Goal: Task Accomplishment & Management: Manage account settings

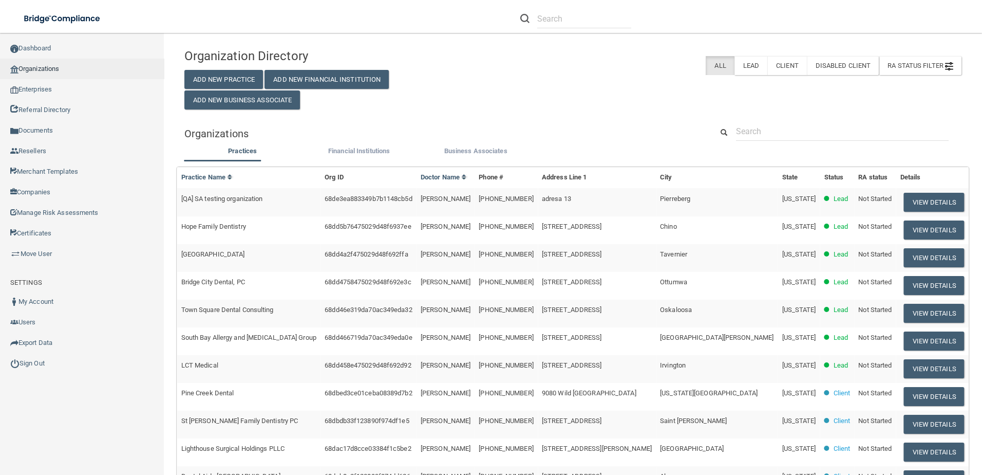
click at [49, 70] on link "Organizations" at bounding box center [82, 69] width 164 height 21
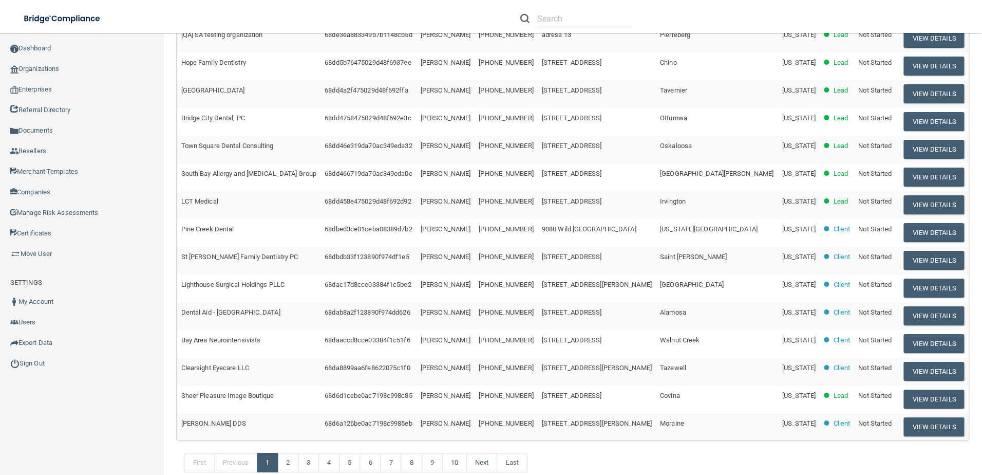
scroll to position [202, 0]
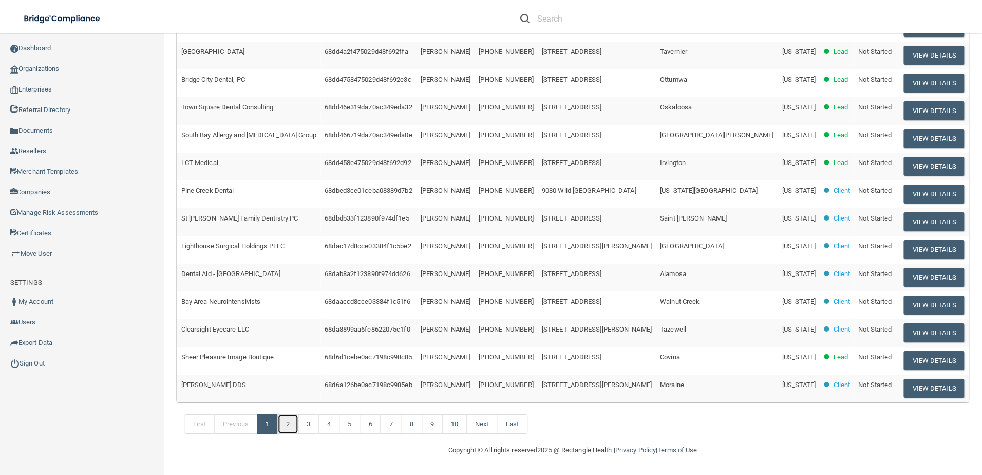
click at [289, 420] on link "2" at bounding box center [287, 424] width 21 height 20
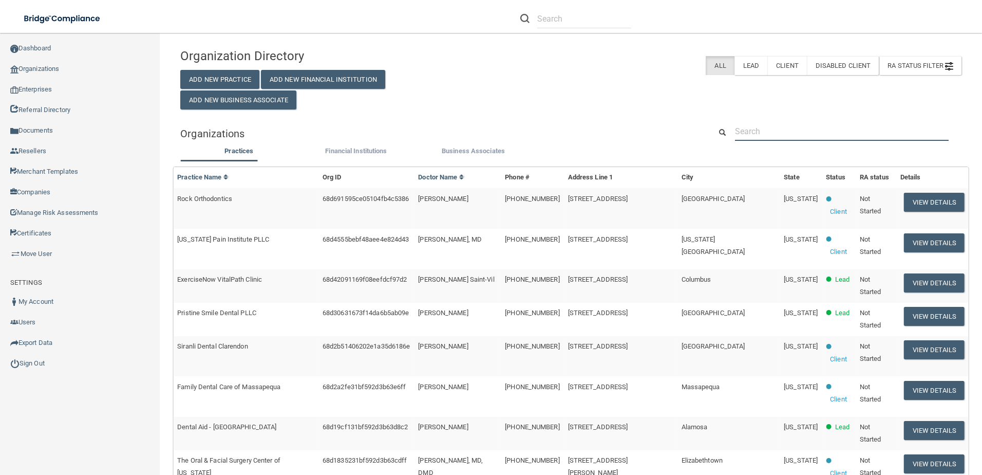
paste input "Karen Stayton <kpavlov@okpaininstitute.com>"
type input "Karen Stayton <kpavlov@okpaininstitute.com>"
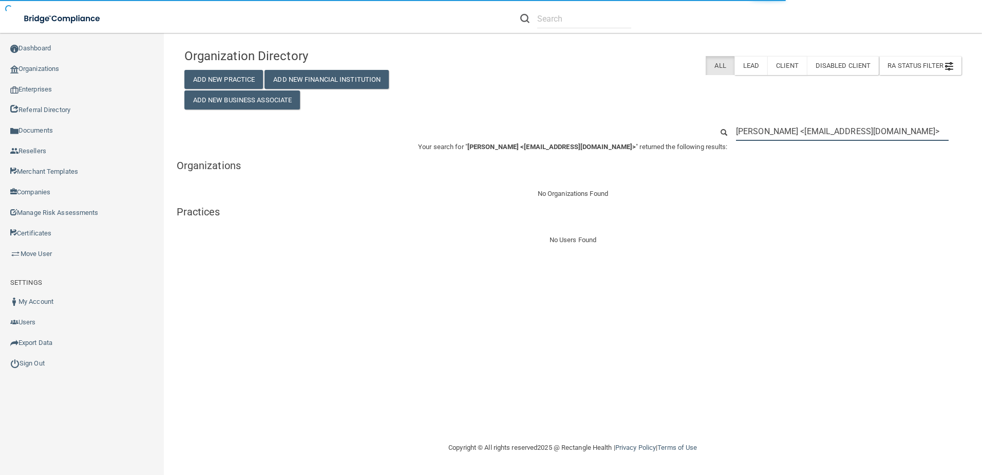
click at [794, 132] on input "Karen Stayton <kpavlov@okpaininstitute.com>" at bounding box center [842, 131] width 213 height 19
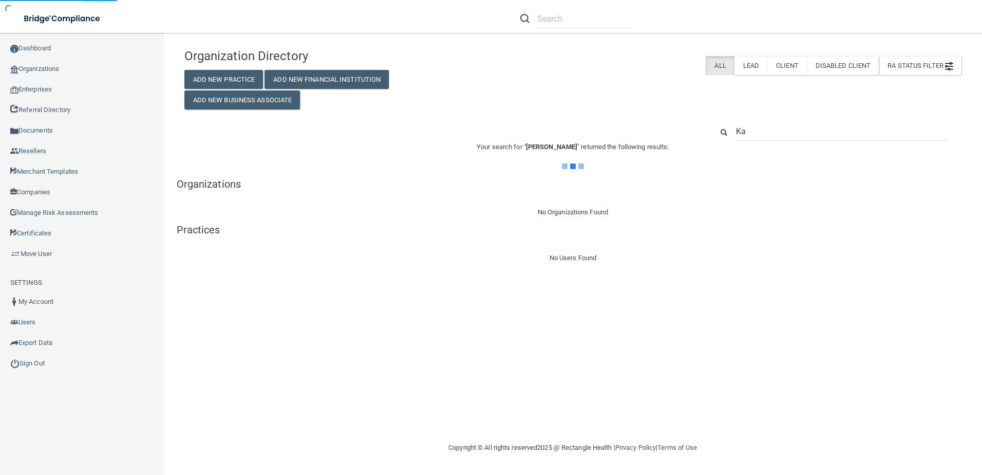
type input "K"
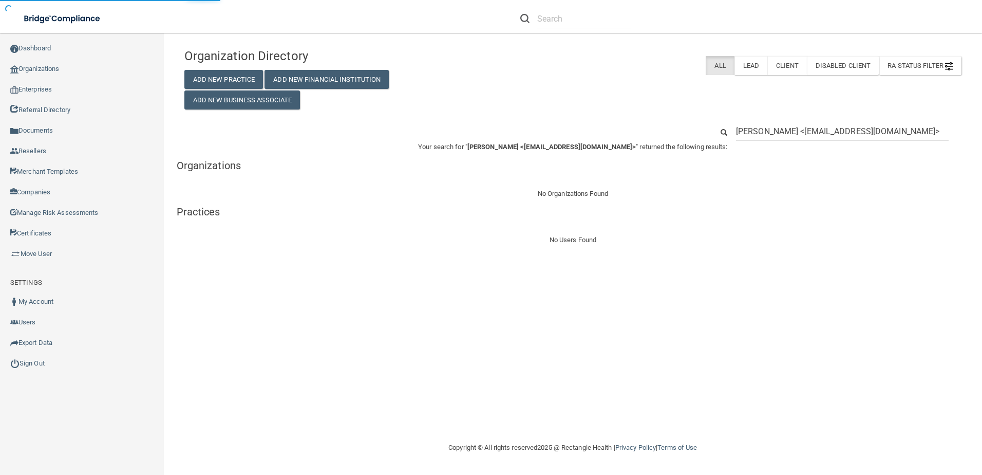
click at [795, 131] on input "Karen Stayton <kpavlov@okpaininstitute.com>" at bounding box center [842, 131] width 213 height 19
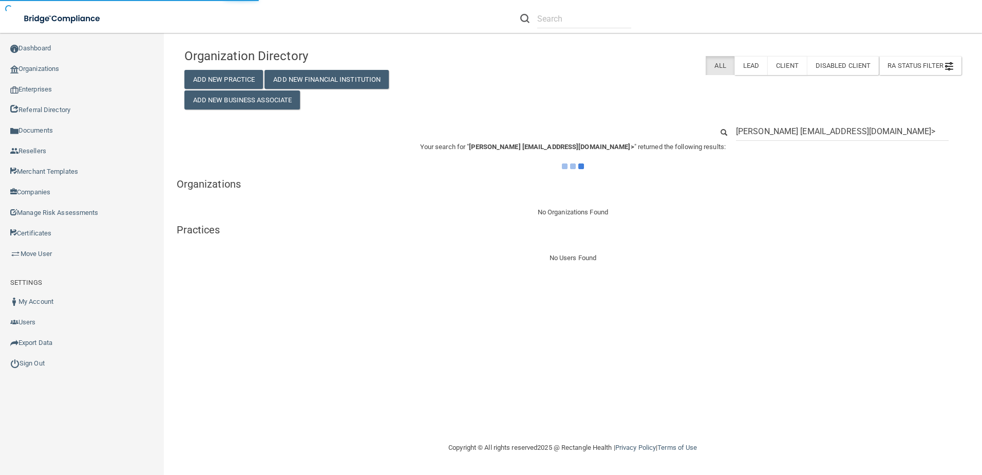
click at [909, 129] on input "Karen Stayton kpavlov@okpaininstitute.com>" at bounding box center [842, 131] width 213 height 19
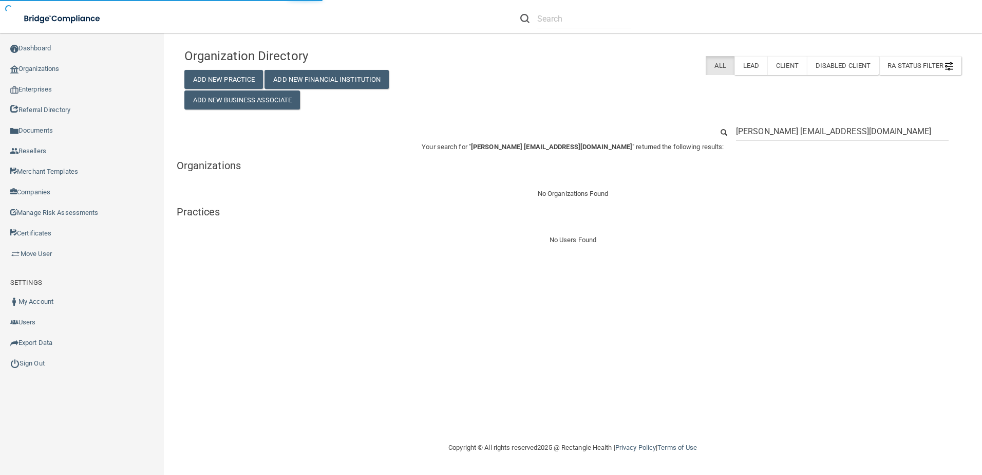
click at [790, 132] on input "Karen Stayton kpavlov@okpaininstitute.com" at bounding box center [842, 131] width 213 height 19
click at [840, 128] on input "kpavlov@okpaininstitute.com" at bounding box center [842, 131] width 213 height 19
drag, startPoint x: 850, startPoint y: 133, endPoint x: 632, endPoint y: 123, distance: 218.5
click at [632, 123] on div "kpavlov@okpaininstitute.com" at bounding box center [573, 131] width 792 height 19
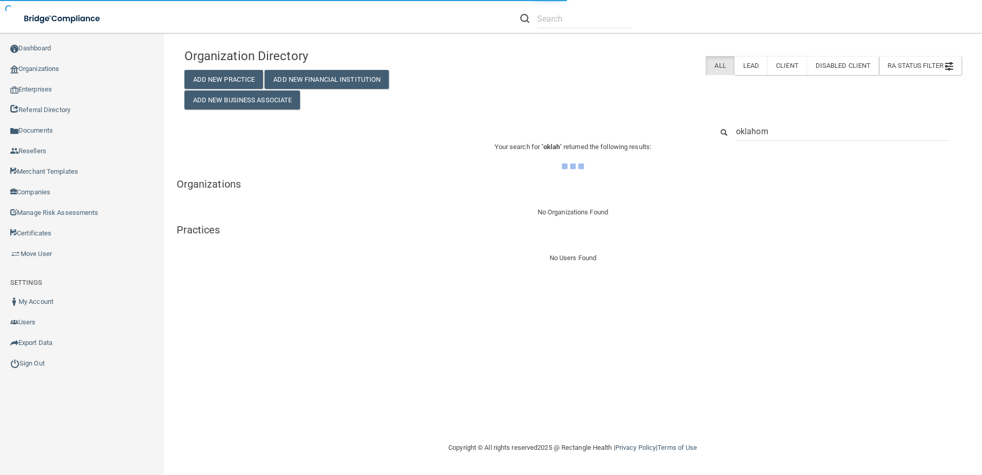
type input "oklahoma"
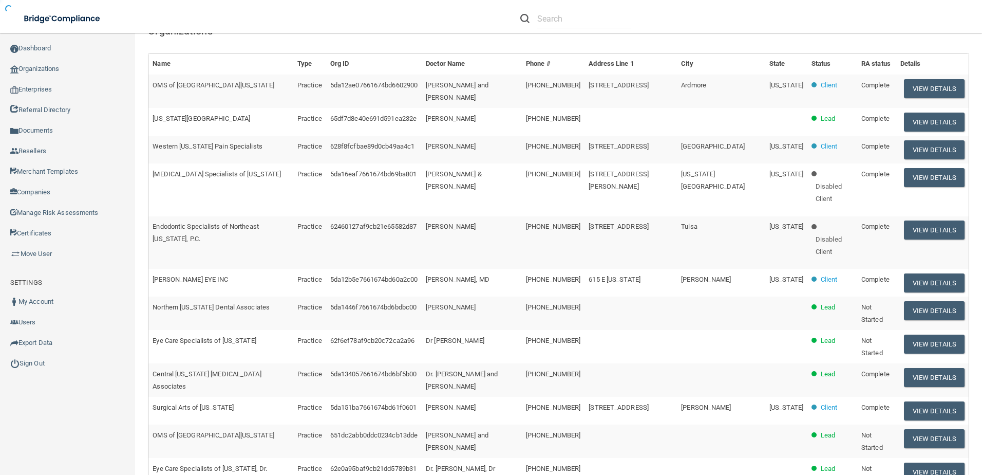
scroll to position [93, 0]
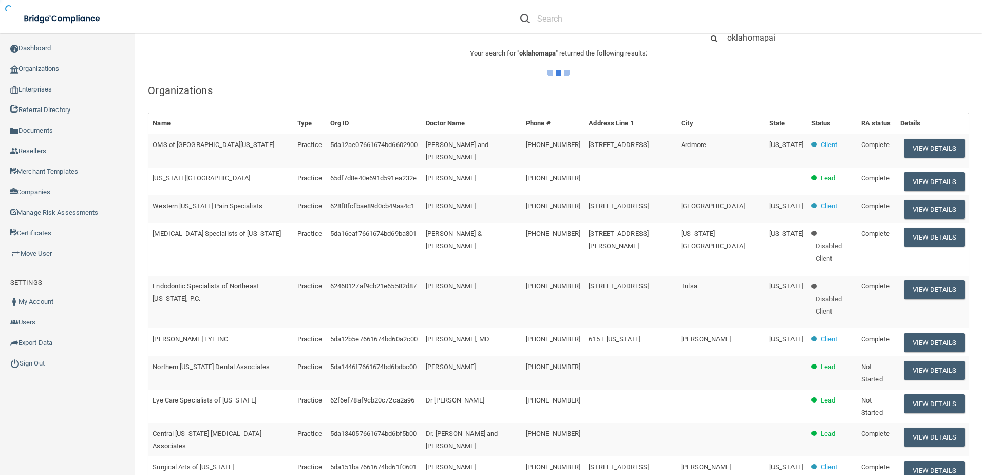
type input "oklahomapain"
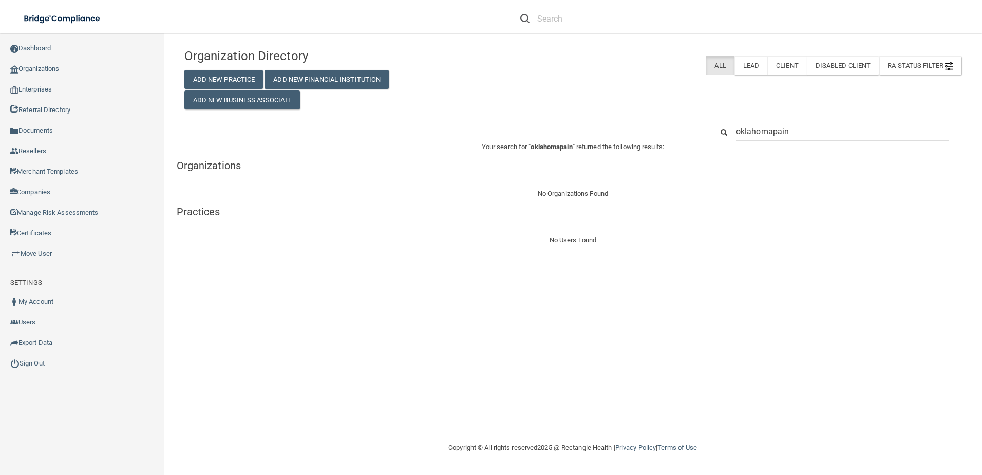
type input "Oklahoma pain"
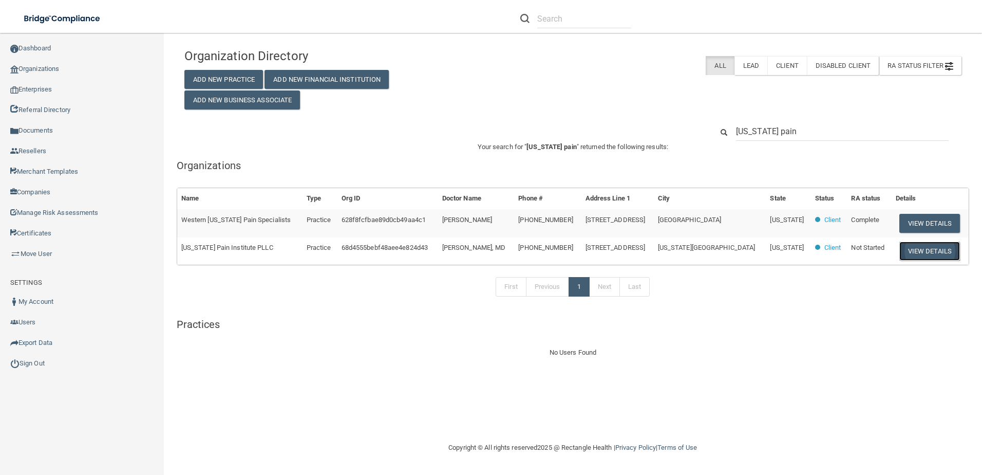
click at [910, 249] on button "View Details" at bounding box center [929, 250] width 61 height 19
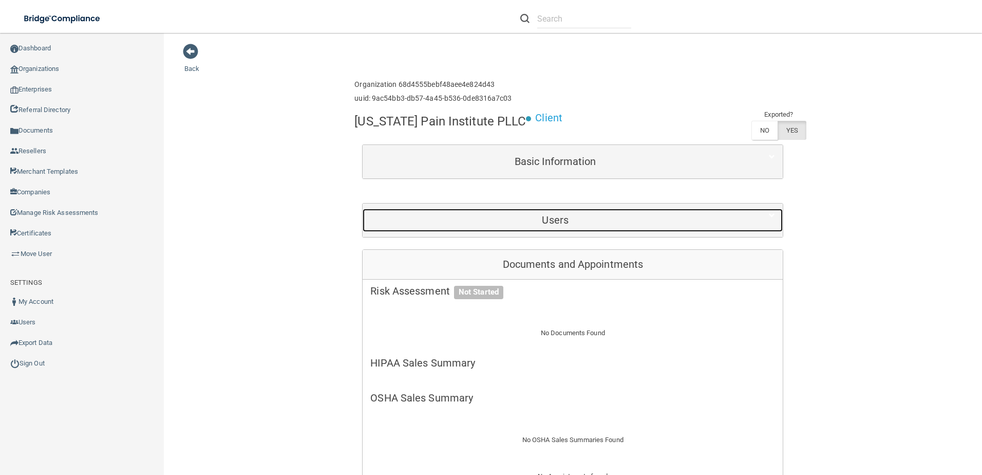
click at [528, 220] on h5 "Users" at bounding box center [555, 219] width 370 height 11
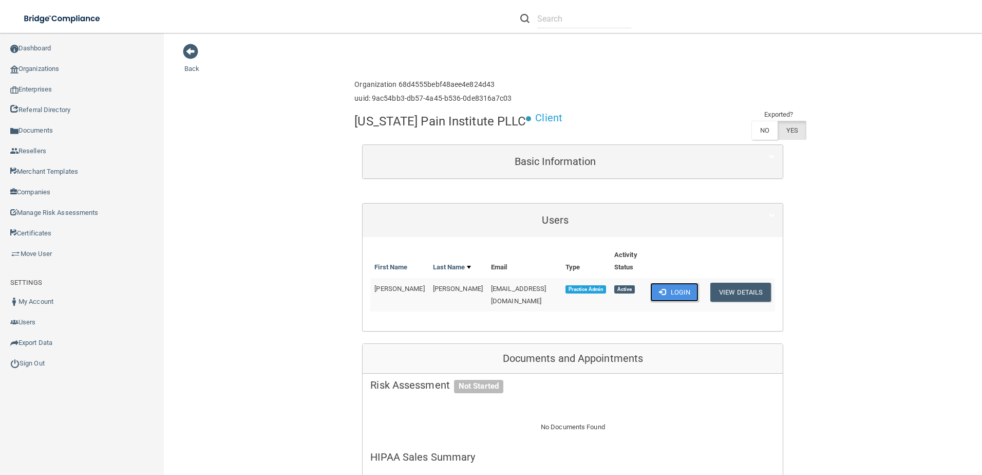
click at [665, 291] on button "Login" at bounding box center [674, 291] width 49 height 19
click at [669, 291] on button "Login" at bounding box center [674, 291] width 49 height 19
click at [658, 297] on button "Login" at bounding box center [674, 291] width 49 height 19
click at [664, 295] on button "Login" at bounding box center [674, 291] width 49 height 19
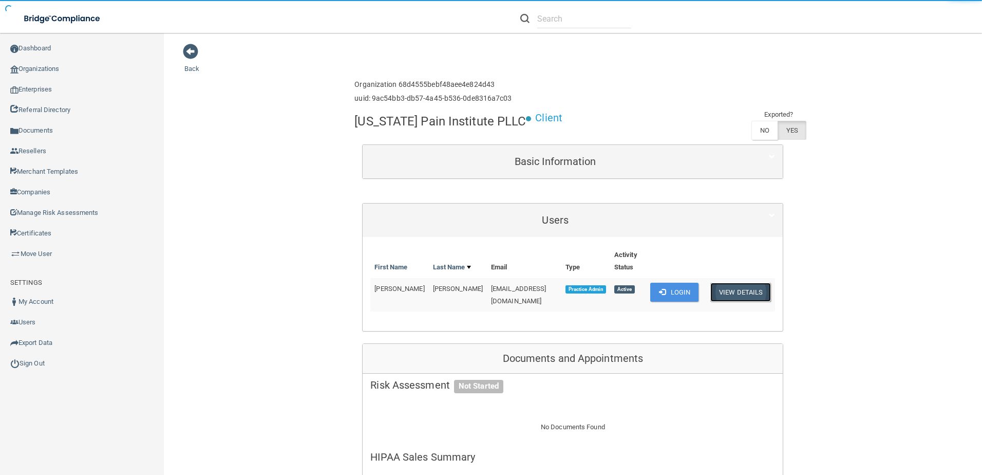
click at [757, 294] on button "View Details" at bounding box center [740, 291] width 61 height 19
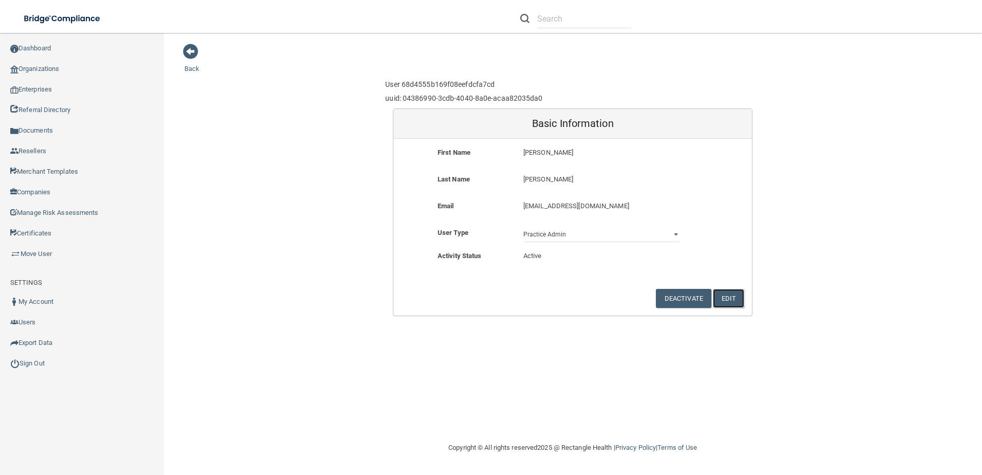
drag, startPoint x: 739, startPoint y: 301, endPoint x: 717, endPoint y: 248, distance: 58.1
click at [717, 248] on form "First Name KAREN KAREN Last Name STAYTON STAYTON Email kpavlov@okpaininstitute.…" at bounding box center [572, 227] width 358 height 177
click at [194, 52] on span at bounding box center [190, 51] width 15 height 15
click at [198, 52] on div "Back User 68d4555b169f08eefdcfa7cd uuid: 04386990-3cdb-4040-8a0e-acaa82035da0 B…" at bounding box center [572, 179] width 777 height 273
click at [186, 52] on span at bounding box center [190, 51] width 15 height 15
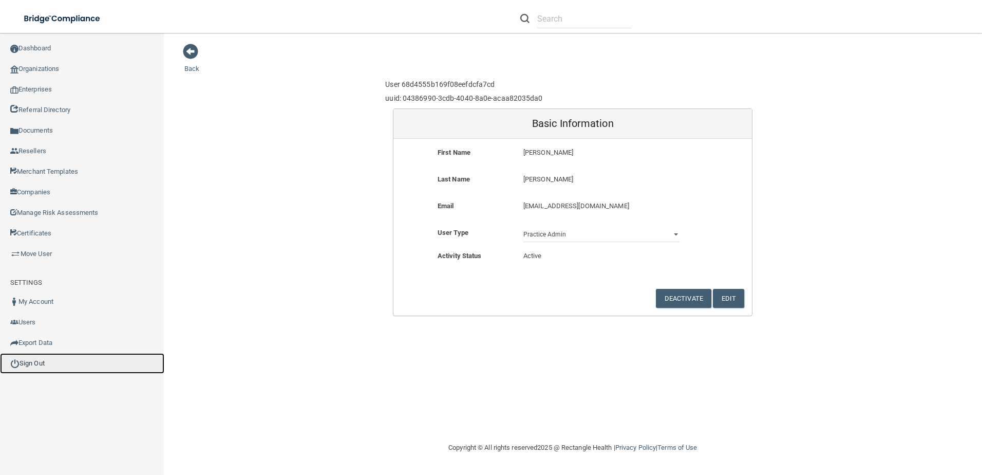
click at [64, 357] on link "Sign Out" at bounding box center [82, 363] width 164 height 21
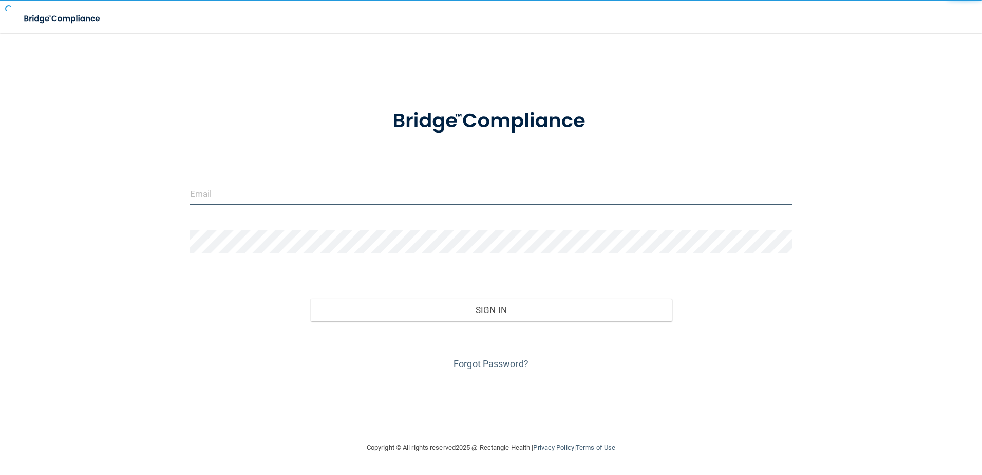
type input "cmussel@rectanglehealth.com"
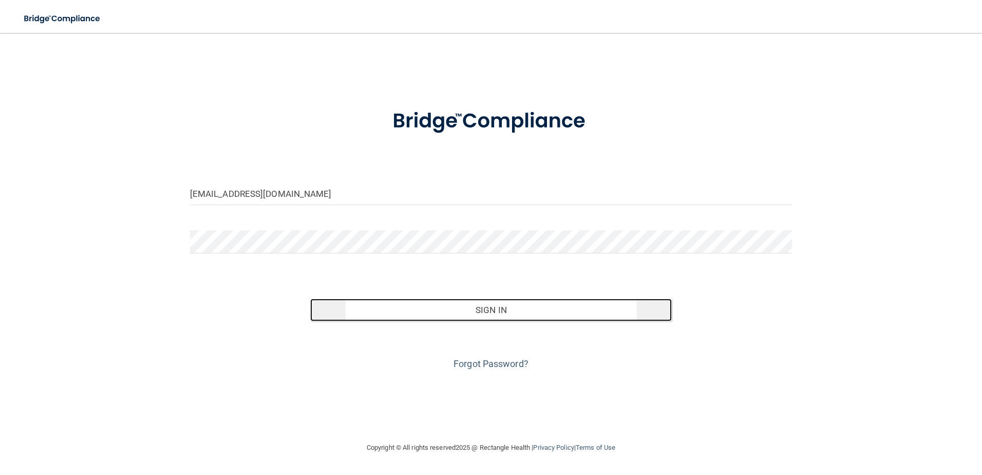
click at [475, 308] on button "Sign In" at bounding box center [491, 309] width 362 height 23
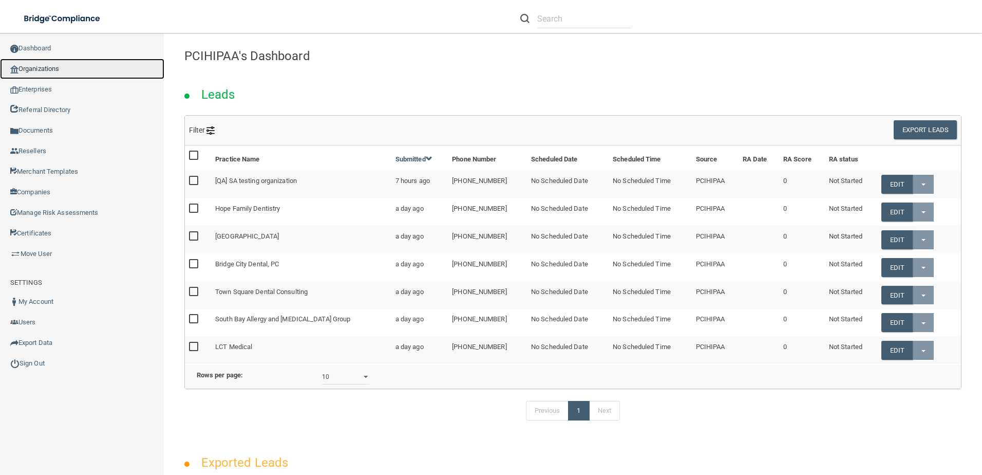
click at [67, 71] on link "Organizations" at bounding box center [82, 69] width 164 height 21
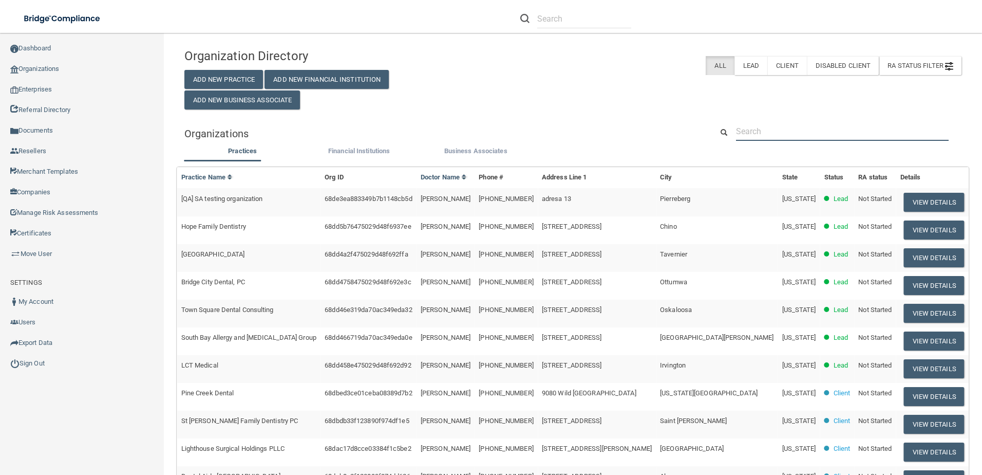
click at [773, 131] on input "text" at bounding box center [842, 131] width 213 height 19
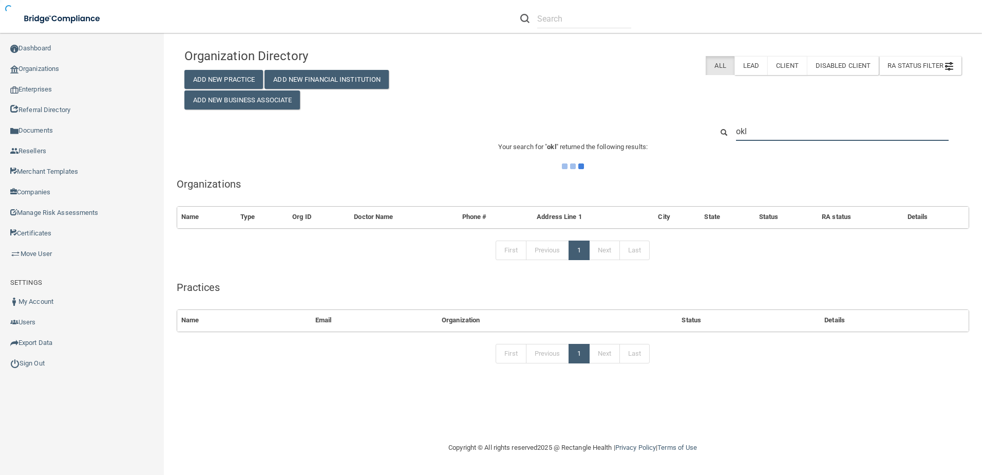
type input "okla"
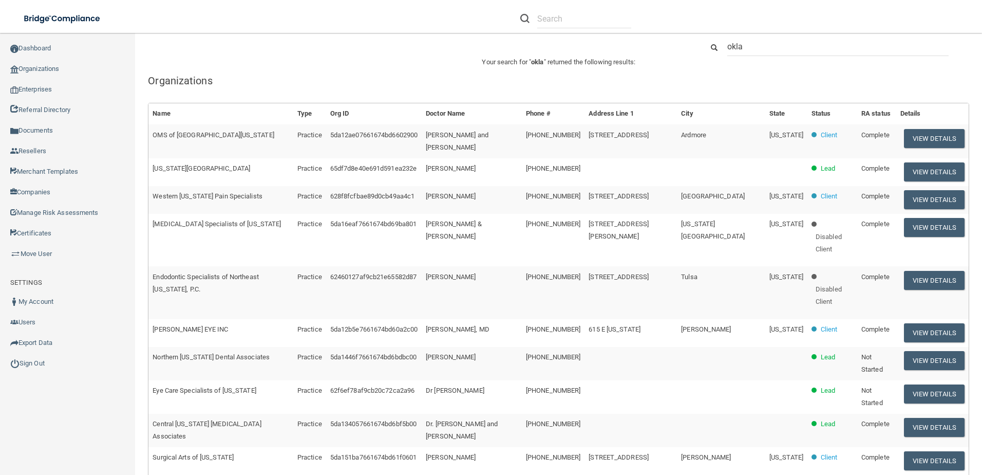
scroll to position [51, 0]
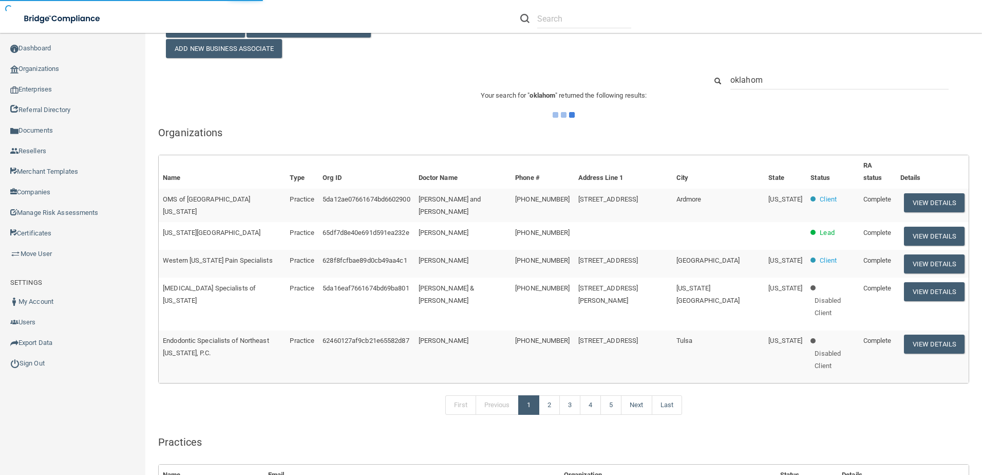
type input "oklahoma"
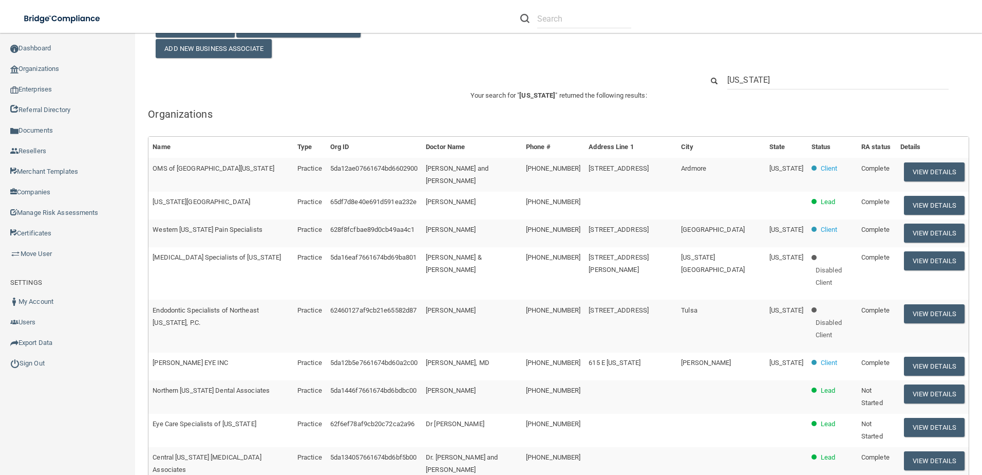
type input "oklahoma p"
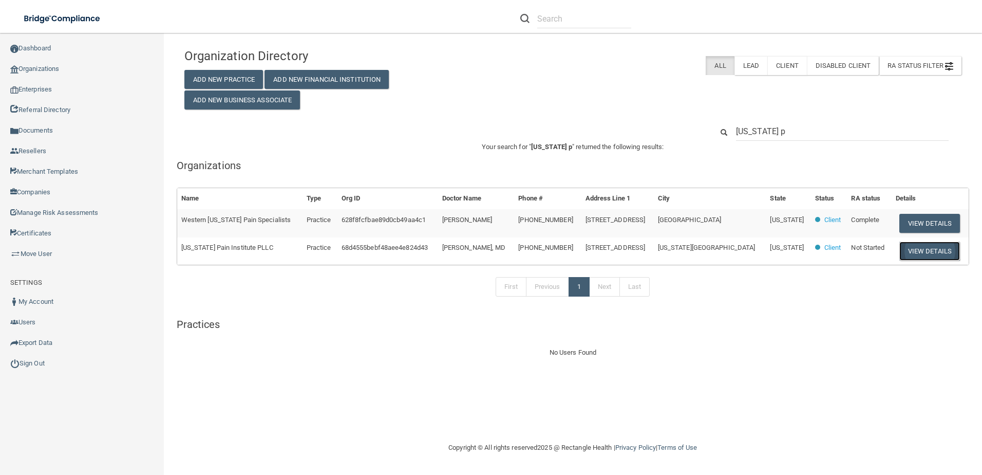
click at [918, 254] on button "View Details" at bounding box center [929, 250] width 61 height 19
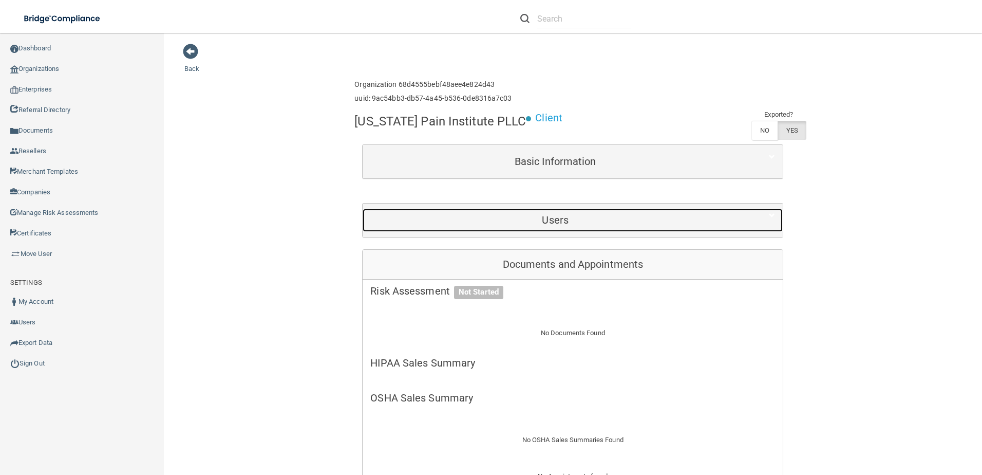
click at [549, 217] on h5 "Users" at bounding box center [555, 219] width 370 height 11
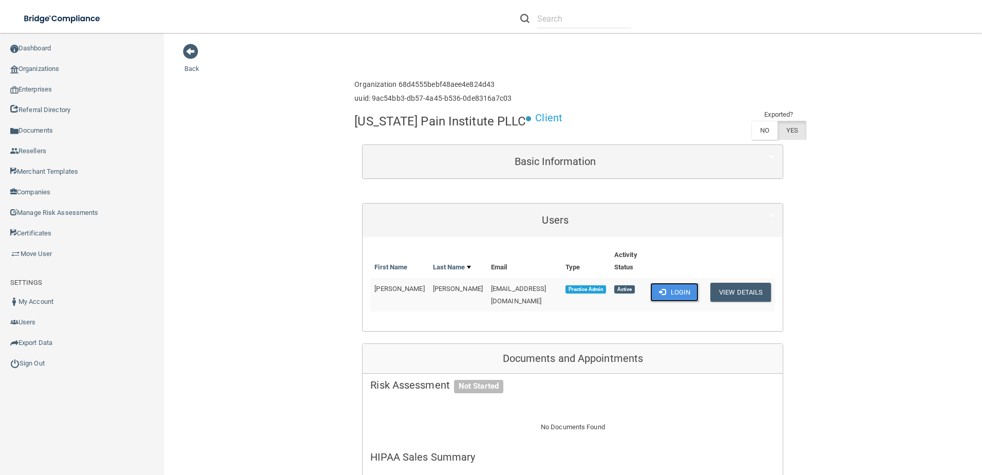
click at [663, 293] on button "Login" at bounding box center [674, 291] width 49 height 19
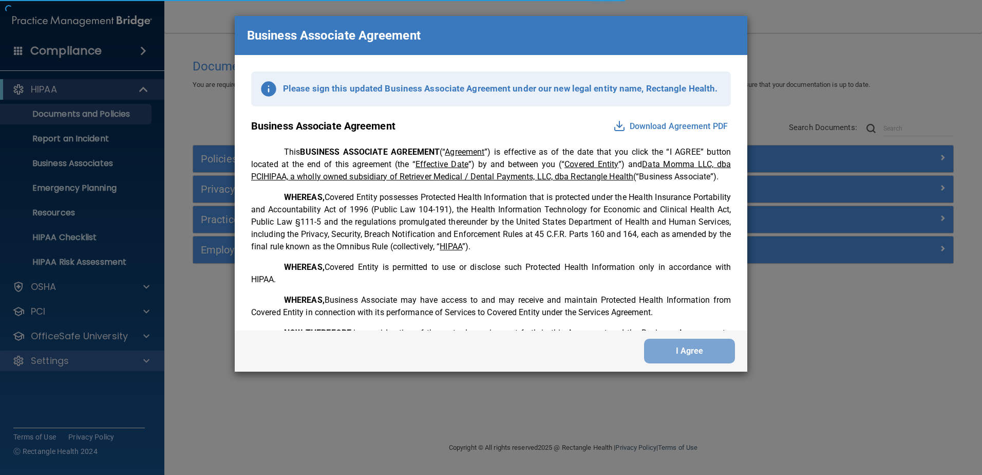
click at [70, 368] on div "Business Associate Agreement Please sign this updated Business Associate Agreem…" at bounding box center [491, 237] width 982 height 475
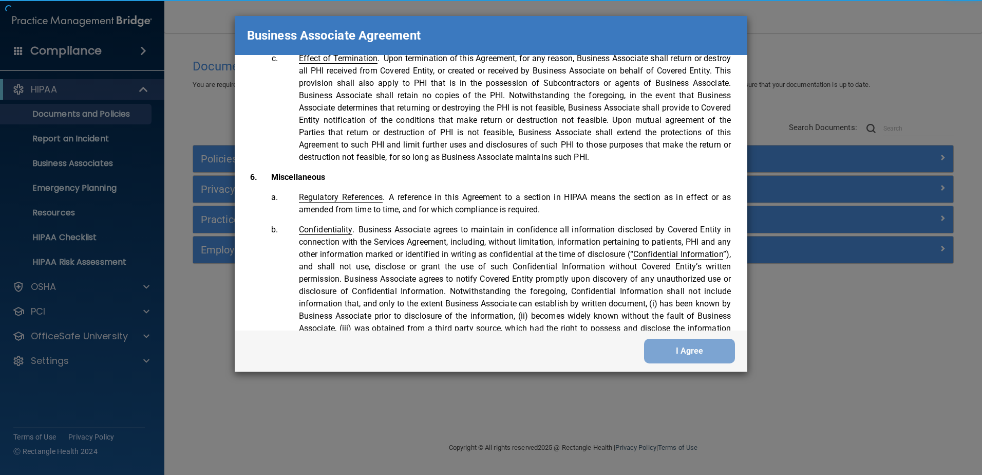
scroll to position [2094, 0]
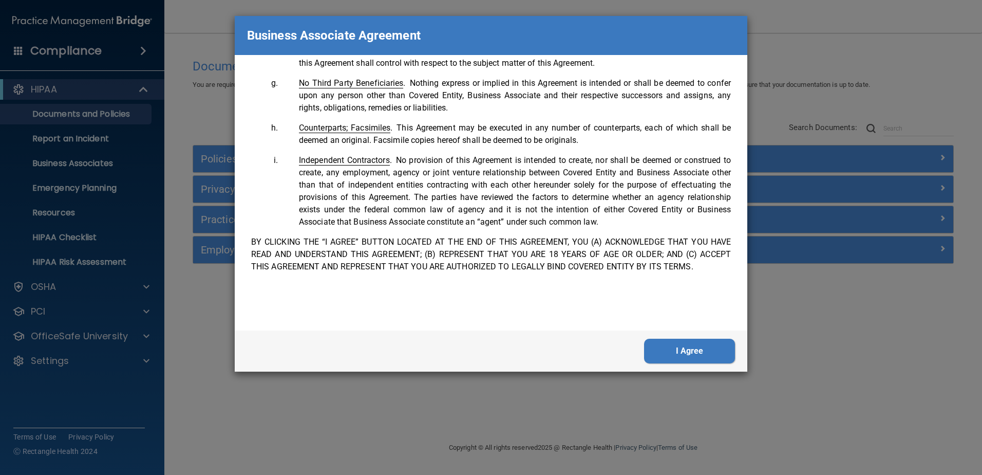
click at [698, 358] on button "I Agree" at bounding box center [689, 350] width 91 height 25
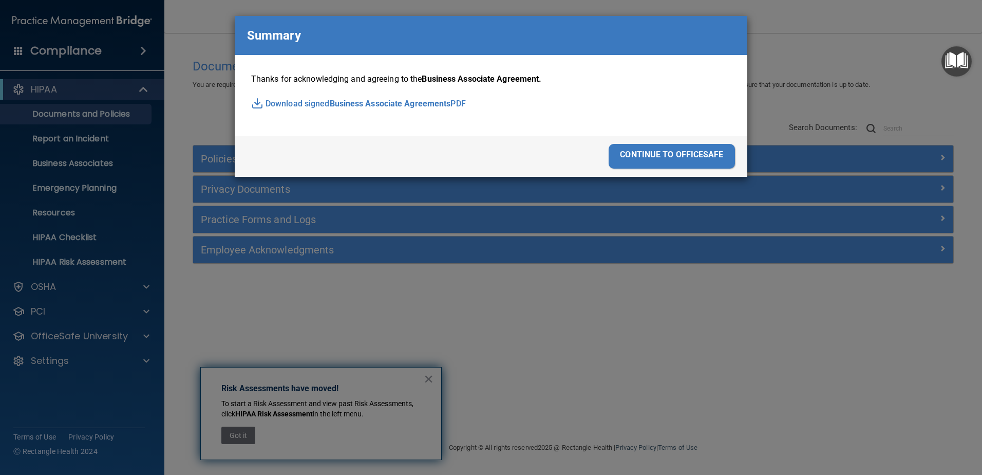
click at [651, 129] on div "Thanks for acknowledging and agreeing to the Business Associate Agreement. Down…" at bounding box center [491, 95] width 513 height 81
click at [648, 153] on div "continue to officesafe" at bounding box center [672, 156] width 126 height 25
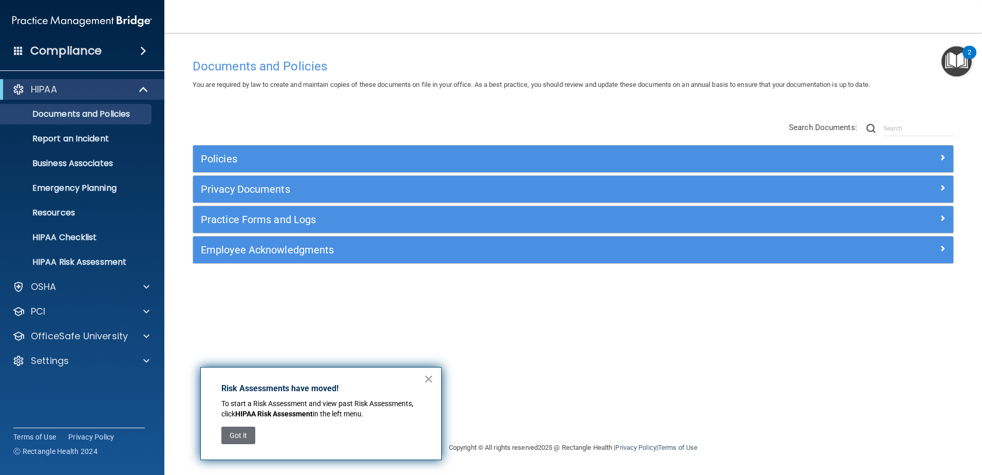
click at [54, 371] on div "HIPAA Documents and Policies Report an Incident Business Associates Emergency P…" at bounding box center [82, 227] width 165 height 304
click at [58, 360] on p "Settings" at bounding box center [50, 360] width 38 height 12
click at [103, 407] on p "My Users" at bounding box center [77, 410] width 140 height 10
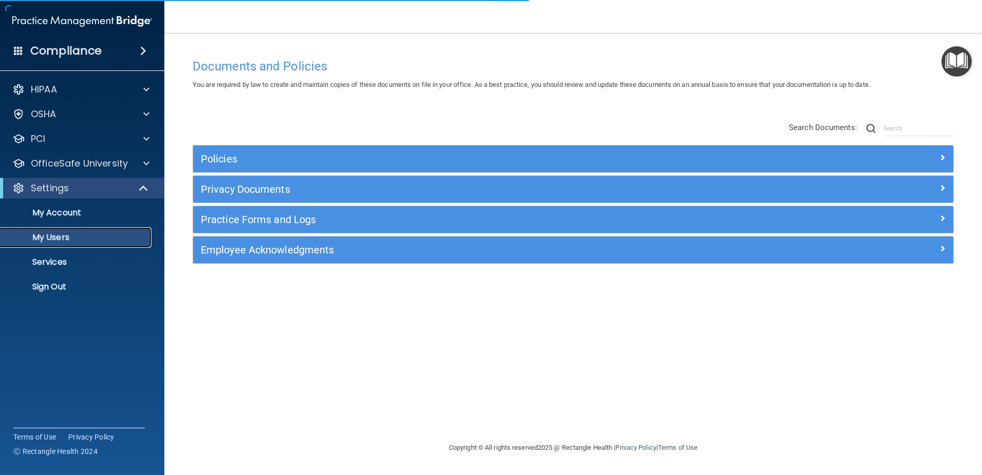
select select "20"
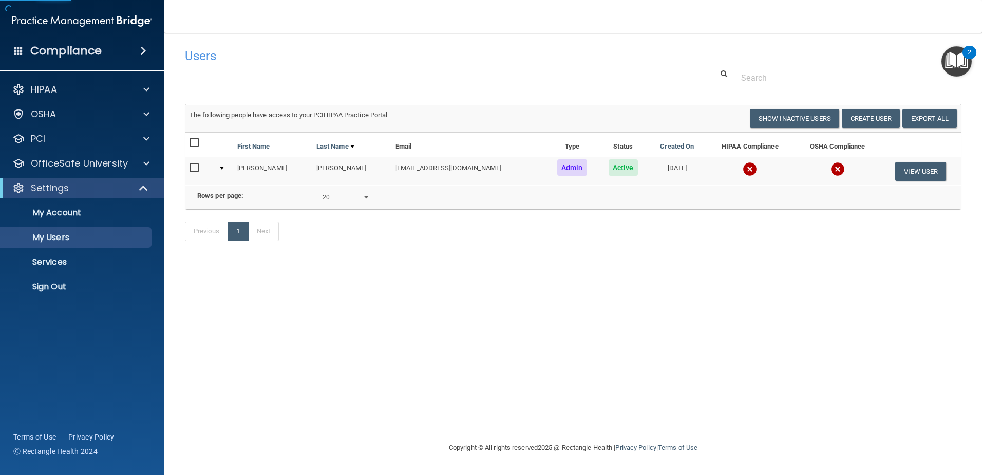
click at [193, 170] on input "checkbox" at bounding box center [195, 168] width 12 height 8
checkbox input "true"
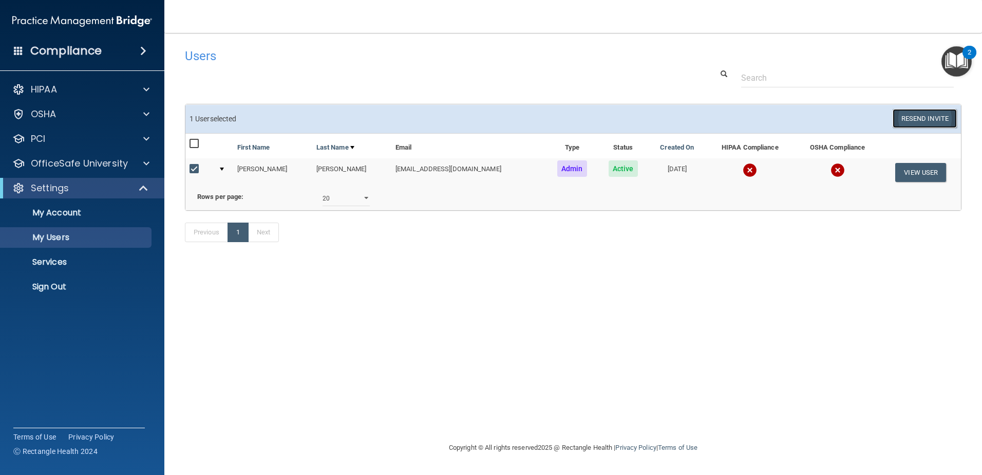
click at [904, 123] on button "Resend Invite" at bounding box center [925, 118] width 64 height 19
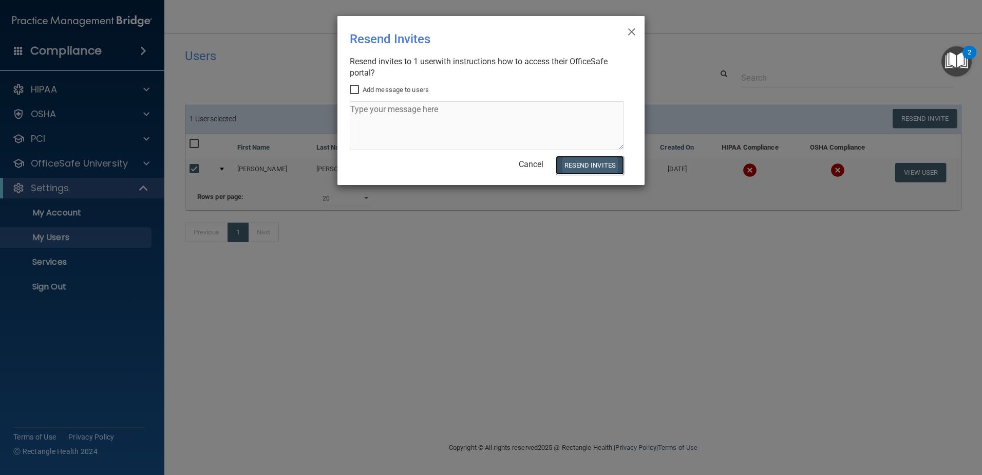
click at [604, 167] on button "Resend Invites" at bounding box center [590, 165] width 68 height 19
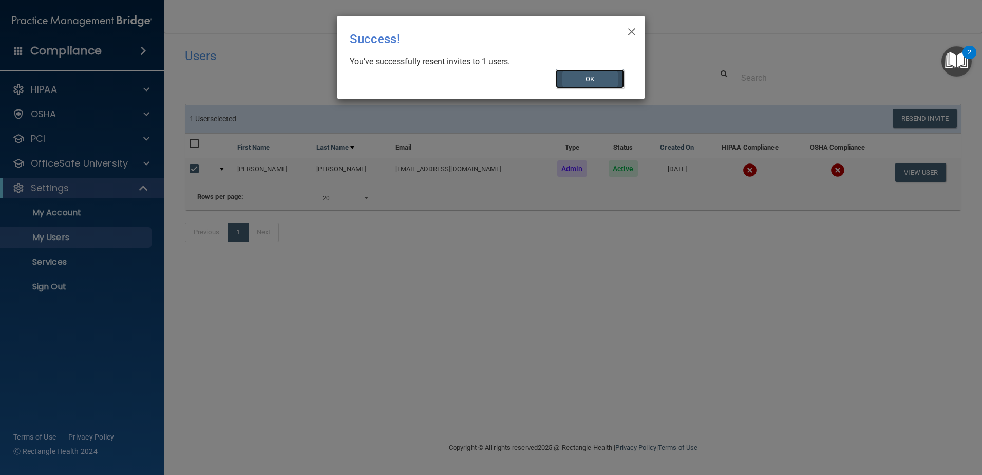
click at [604, 70] on button "OK" at bounding box center [590, 78] width 69 height 19
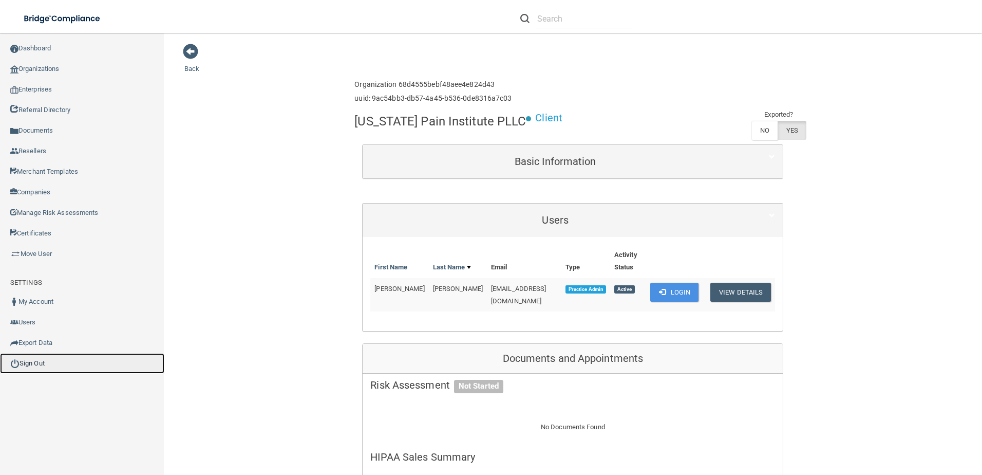
click at [53, 365] on link "Sign Out" at bounding box center [82, 363] width 164 height 21
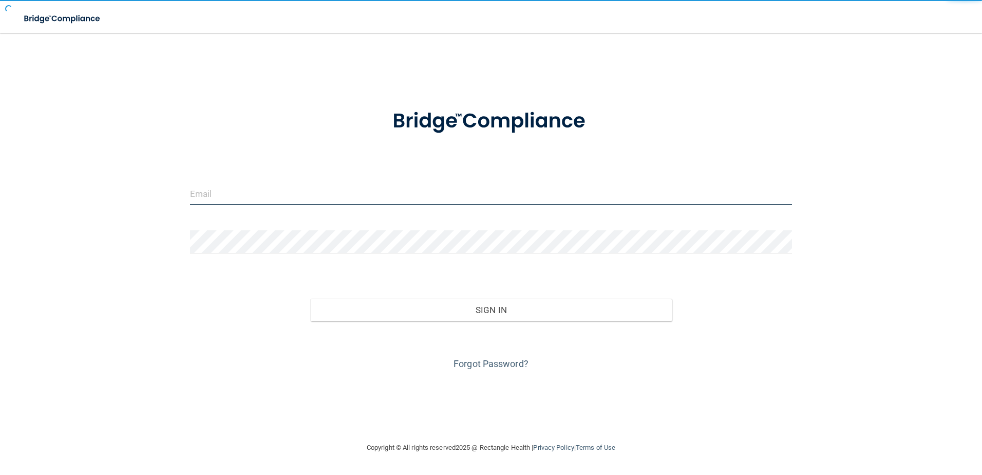
type input "[EMAIL_ADDRESS][DOMAIN_NAME]"
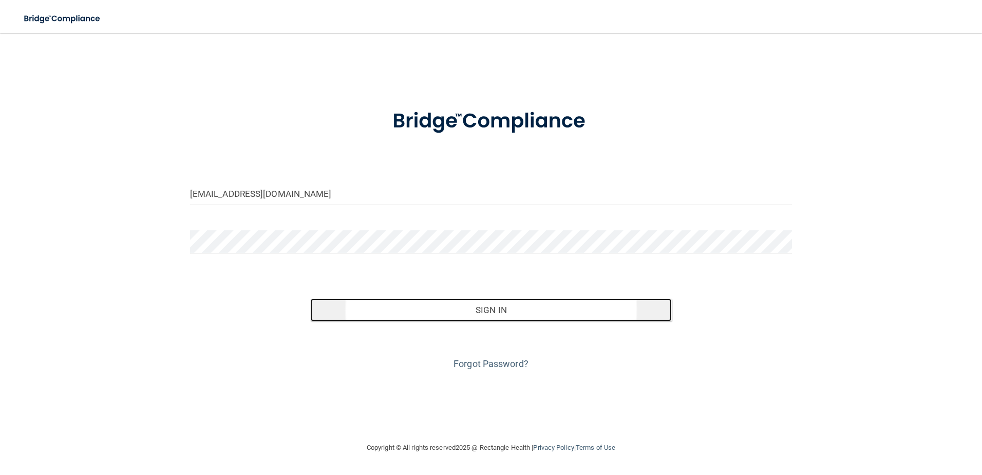
click at [499, 313] on button "Sign In" at bounding box center [491, 309] width 362 height 23
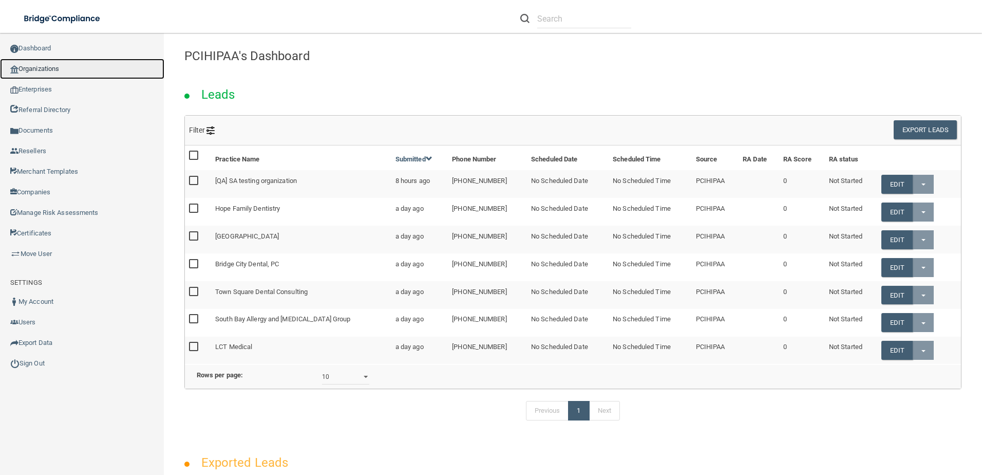
click at [44, 73] on link "Organizations" at bounding box center [82, 69] width 164 height 21
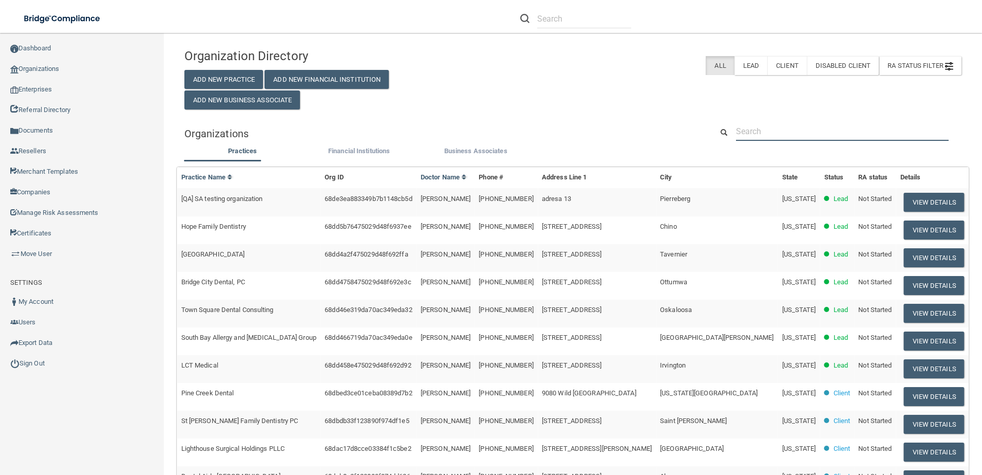
click at [791, 130] on input "text" at bounding box center [842, 131] width 213 height 19
paste input "White River Family Dentistry"
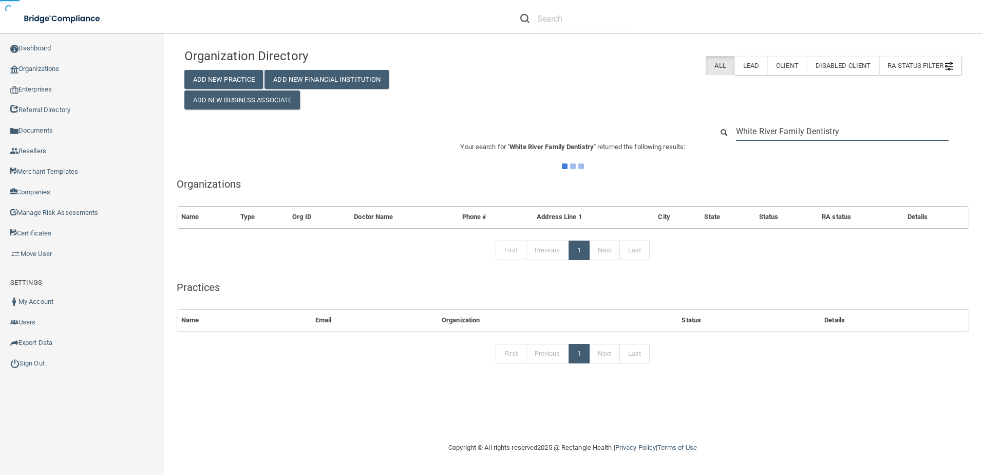
type input "White River Family Dentistry"
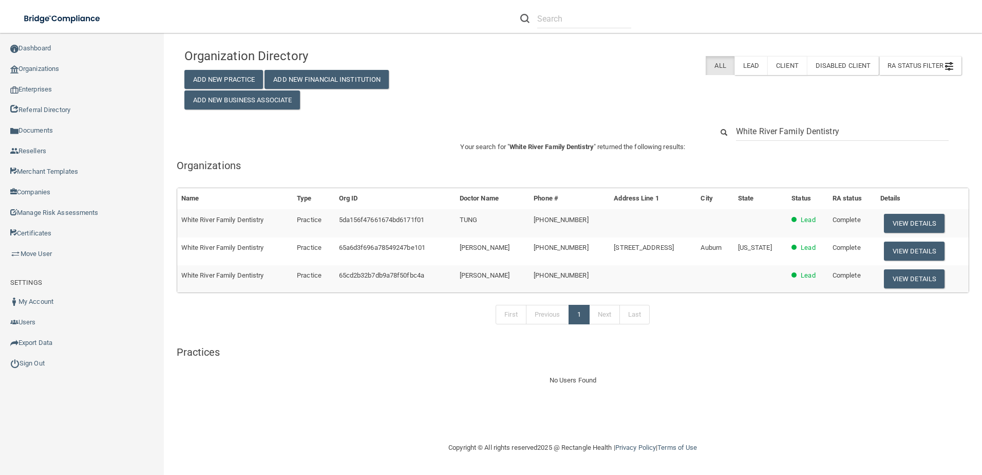
click at [726, 366] on div "Your search for " White River Family Dentistry " returned the following results…" at bounding box center [573, 263] width 792 height 245
click at [921, 282] on button "View Details" at bounding box center [914, 278] width 61 height 19
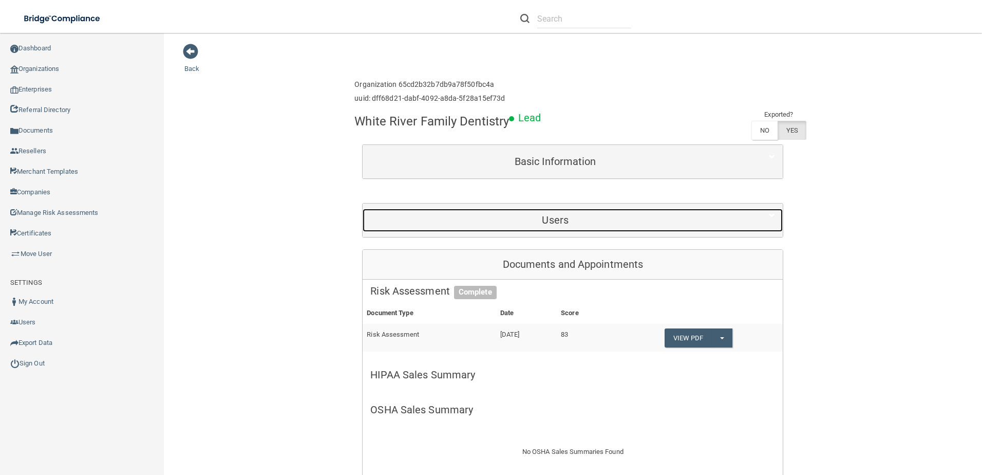
click at [561, 211] on div "Users" at bounding box center [555, 220] width 385 height 23
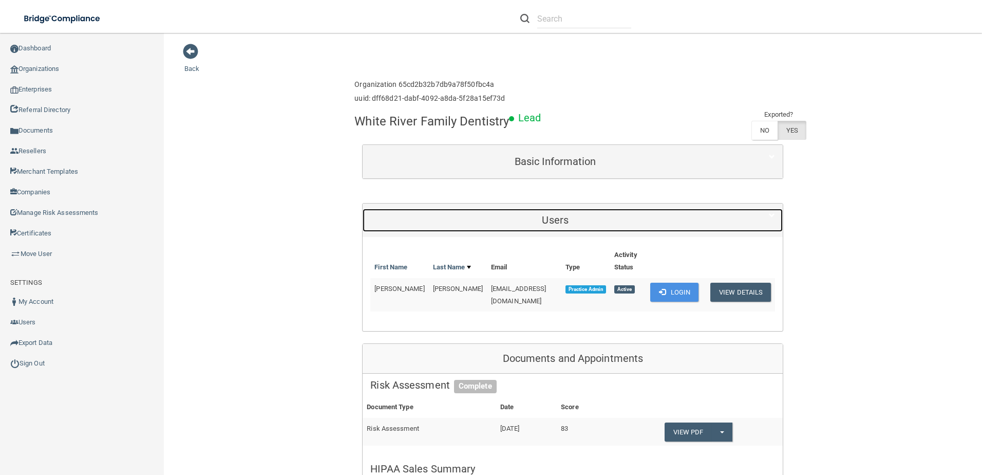
click at [560, 213] on div "Users" at bounding box center [555, 220] width 385 height 23
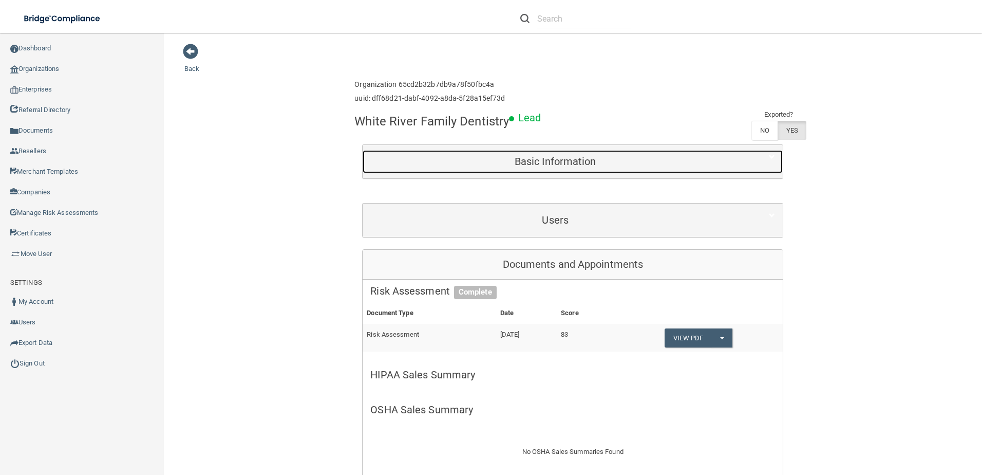
click at [558, 167] on h5 "Basic Information" at bounding box center [555, 161] width 370 height 11
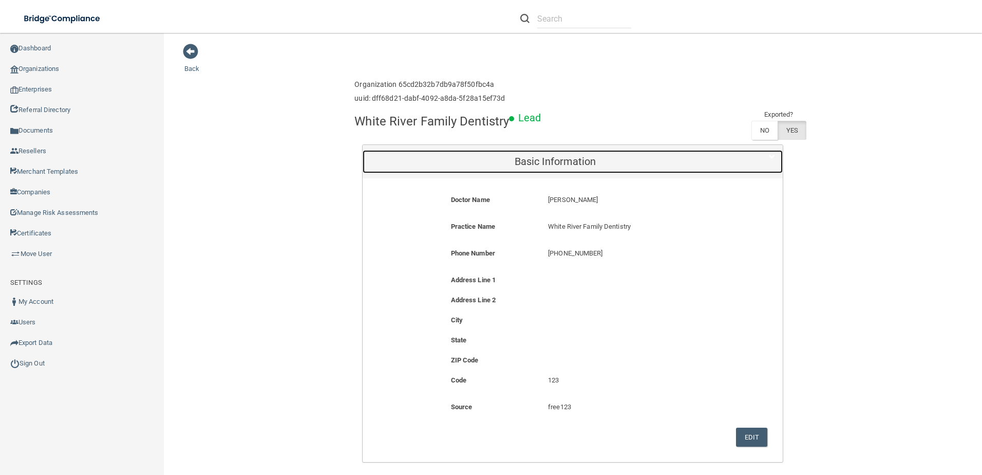
click at [558, 167] on h5 "Basic Information" at bounding box center [555, 161] width 370 height 11
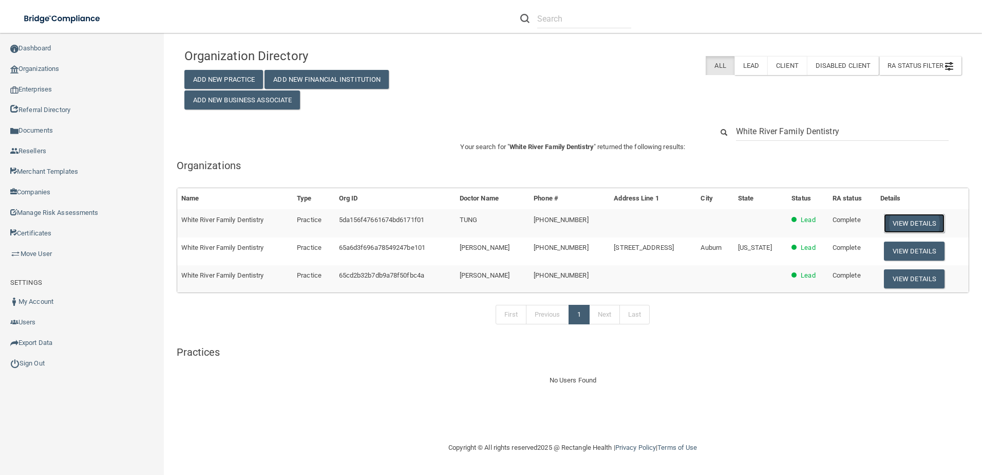
click at [895, 225] on button "View Details" at bounding box center [914, 223] width 61 height 19
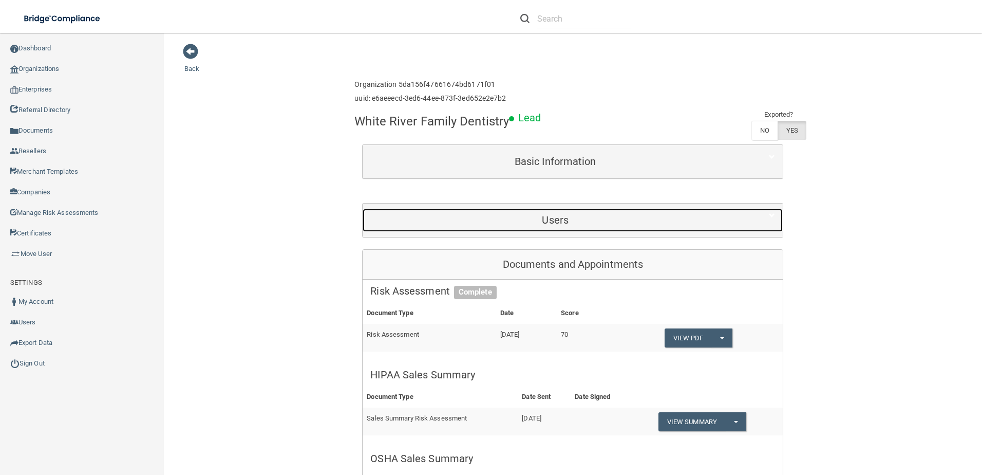
click at [552, 227] on div "Users" at bounding box center [555, 220] width 385 height 23
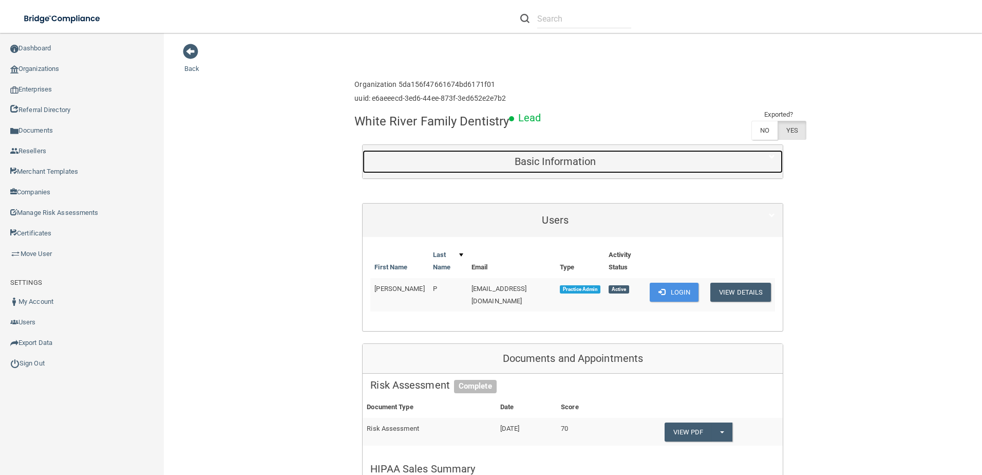
click at [555, 161] on h5 "Basic Information" at bounding box center [555, 161] width 370 height 11
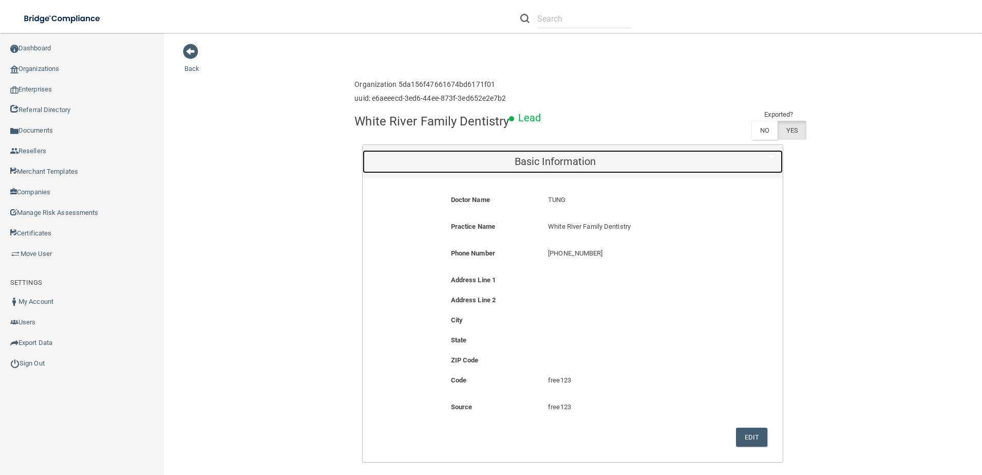
click at [555, 161] on h5 "Basic Information" at bounding box center [555, 161] width 370 height 11
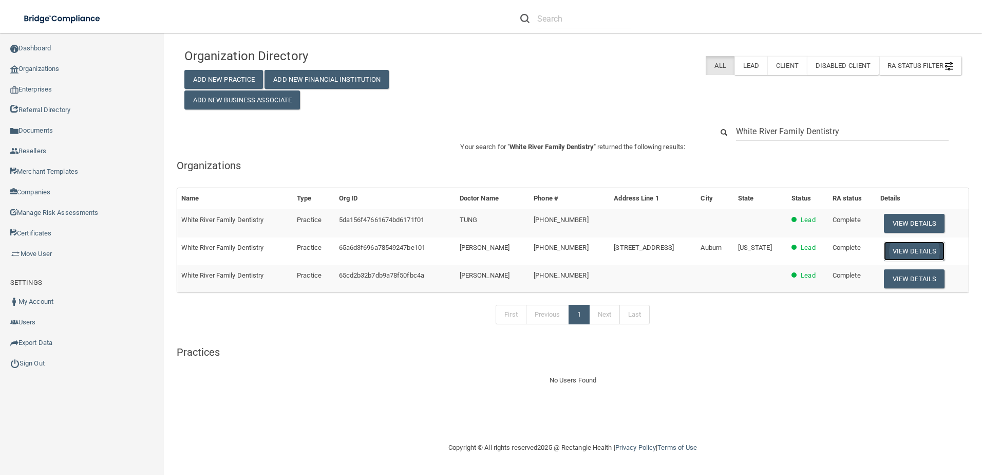
click at [927, 254] on button "View Details" at bounding box center [914, 250] width 61 height 19
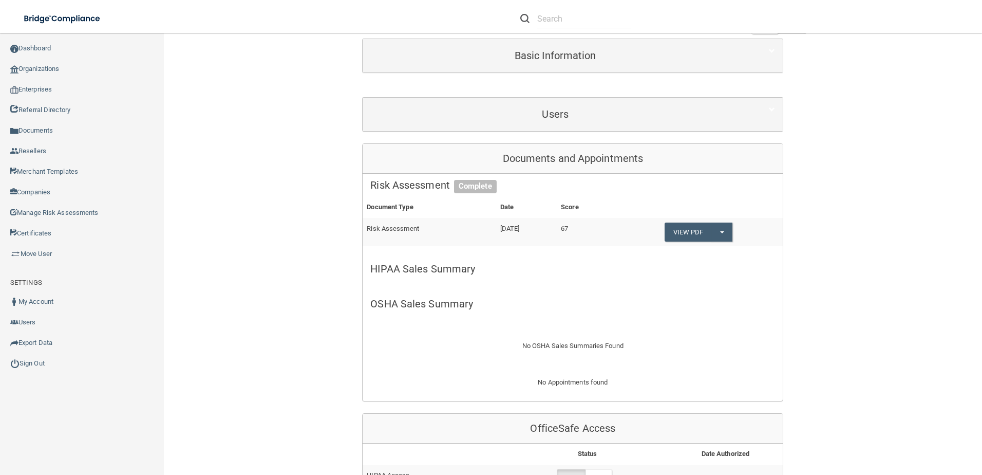
scroll to position [103, 0]
click at [568, 72] on div "Basic Information" at bounding box center [573, 58] width 420 height 33
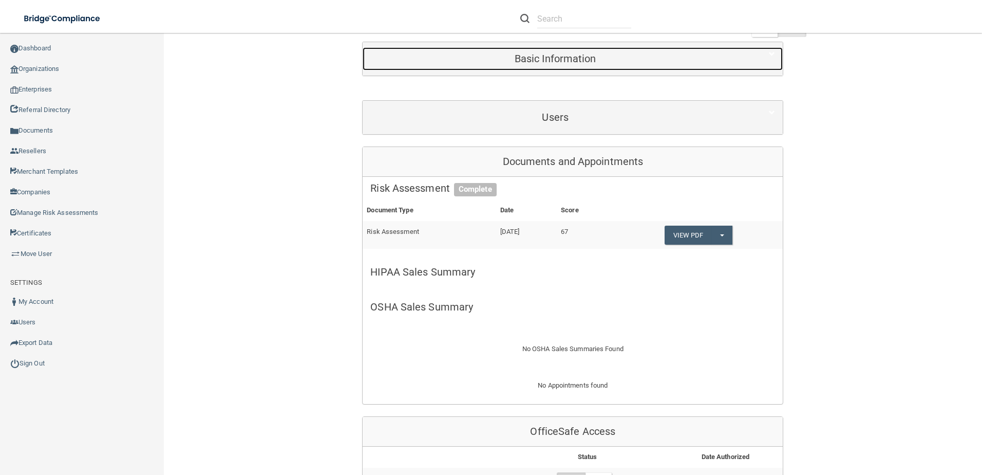
click at [567, 59] on h5 "Basic Information" at bounding box center [555, 58] width 370 height 11
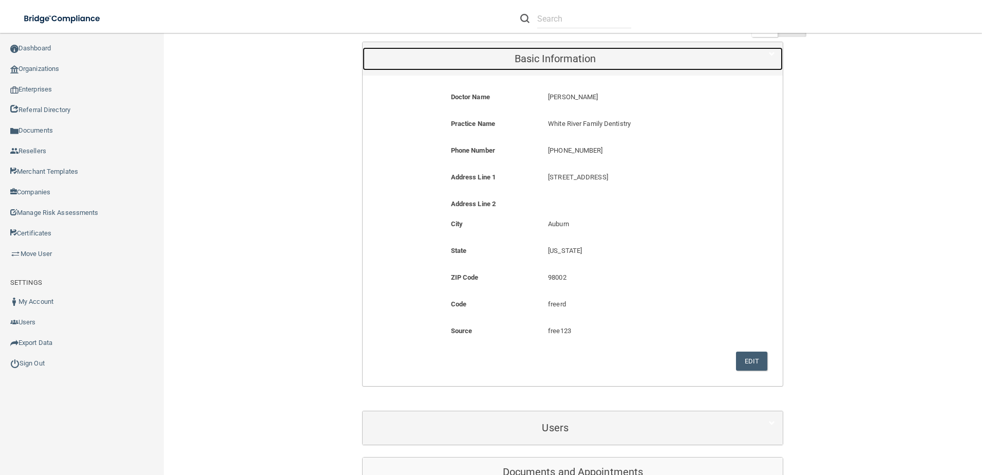
click at [567, 59] on h5 "Basic Information" at bounding box center [555, 58] width 370 height 11
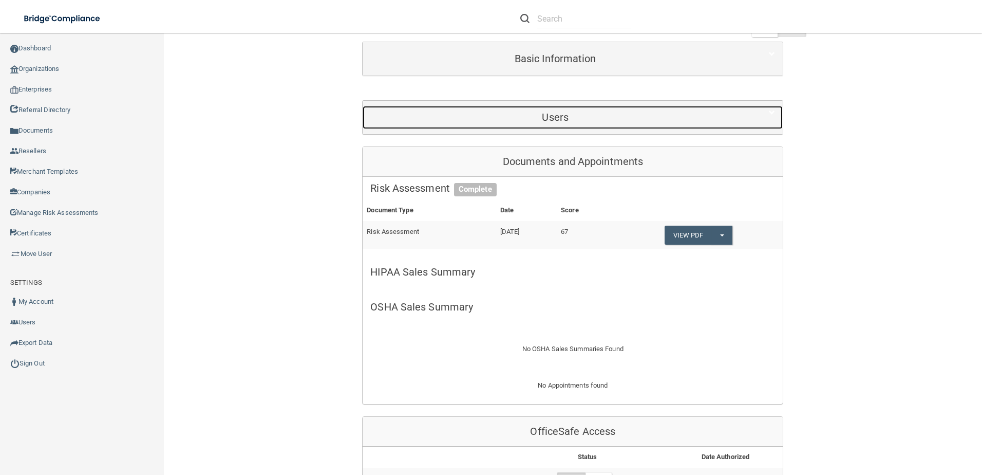
click at [544, 119] on h5 "Users" at bounding box center [555, 116] width 370 height 11
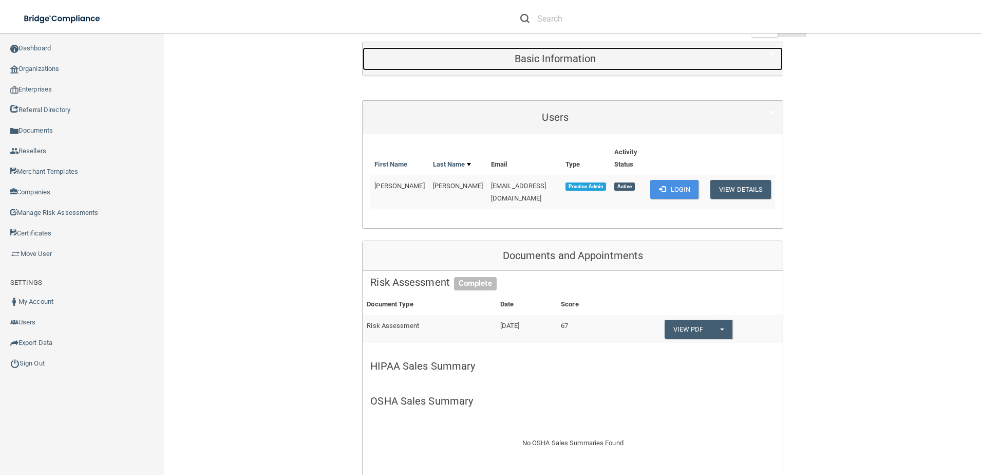
click at [576, 65] on div "Basic Information" at bounding box center [555, 58] width 385 height 23
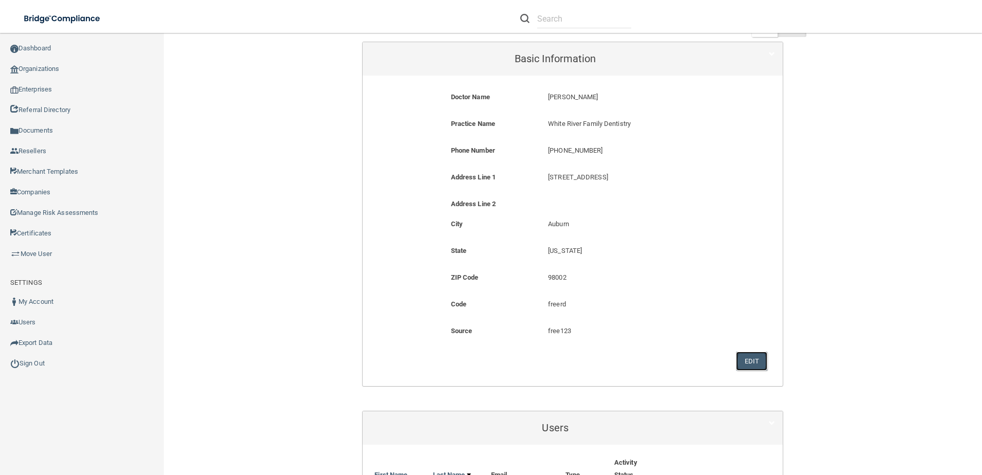
click at [747, 364] on button "Edit" at bounding box center [751, 360] width 31 height 19
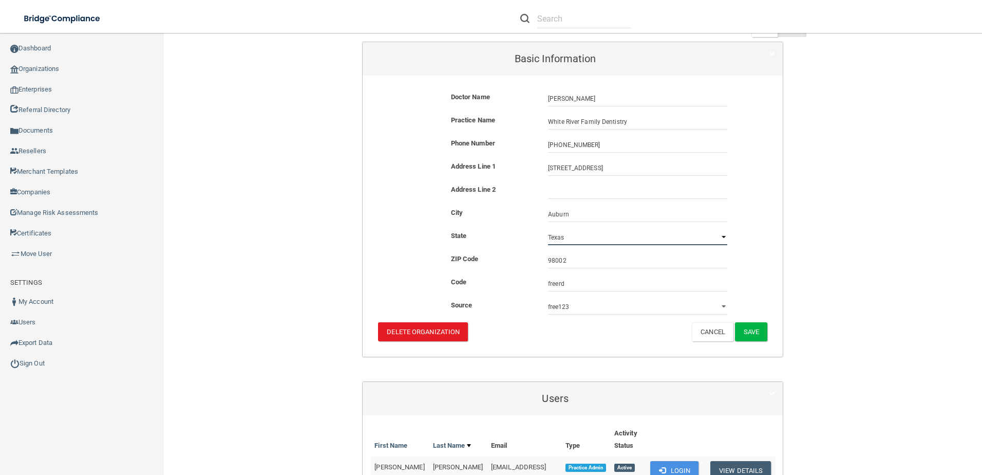
drag, startPoint x: 585, startPoint y: 237, endPoint x: 561, endPoint y: 231, distance: 24.4
click at [561, 231] on select "Alabama Alaska Arizona Arkansas California Colorado Connecticut Delaware Distri…" at bounding box center [637, 237] width 179 height 15
select select "47"
click at [548, 230] on select "Alabama Alaska Arizona Arkansas California Colorado Connecticut Delaware Distri…" at bounding box center [637, 237] width 179 height 15
click at [575, 261] on input "98002" at bounding box center [637, 260] width 179 height 15
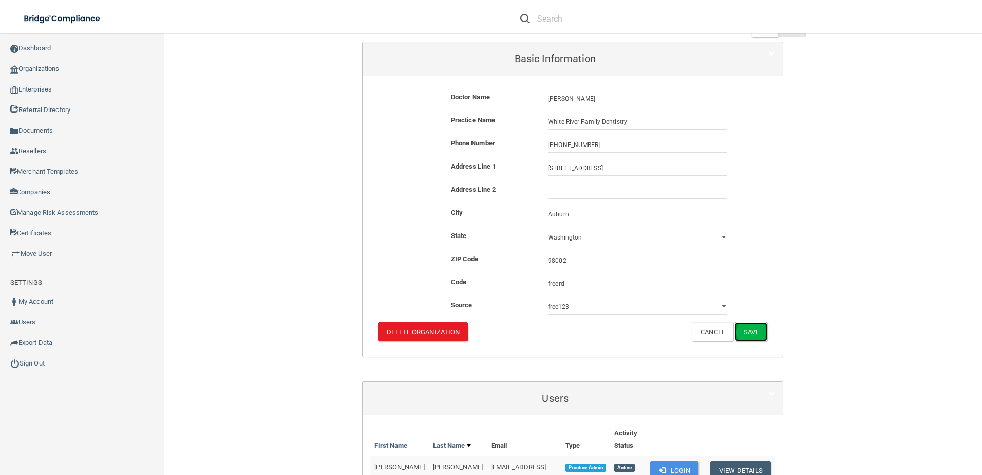
click at [736, 328] on button "Save" at bounding box center [751, 331] width 32 height 19
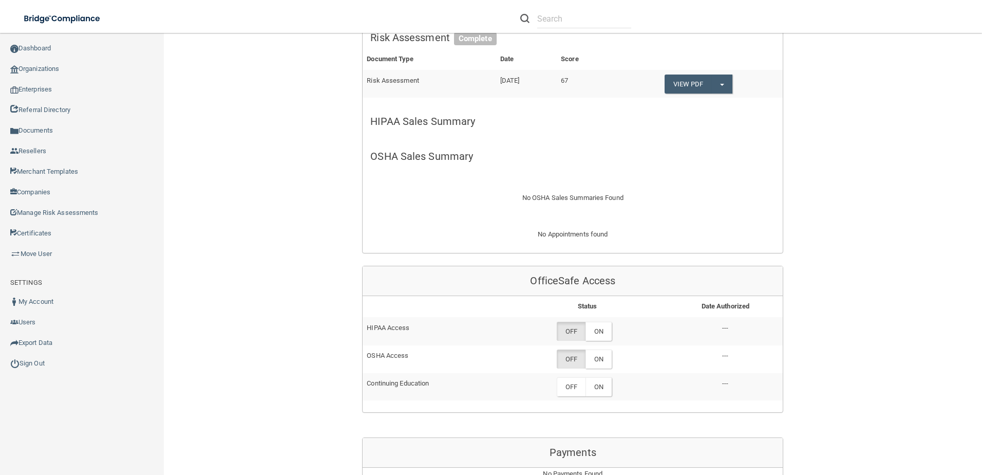
scroll to position [719, 0]
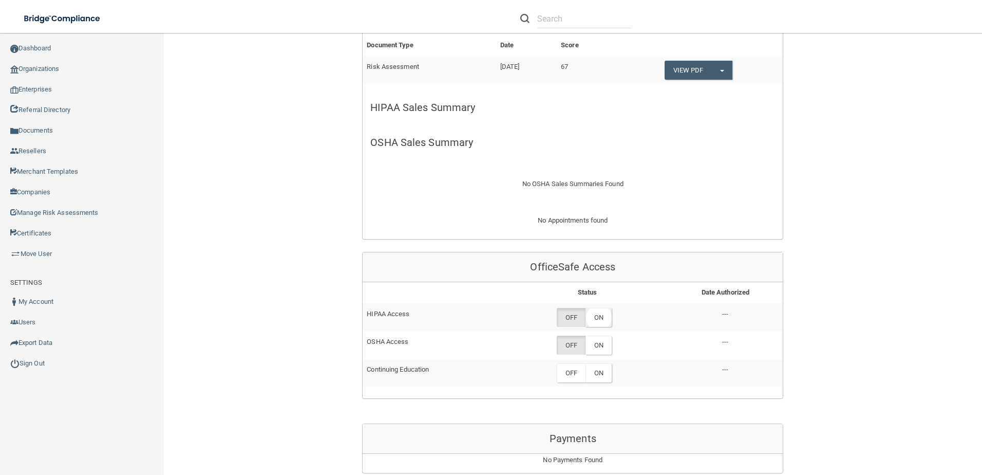
click at [602, 316] on label "ON" at bounding box center [598, 317] width 26 height 19
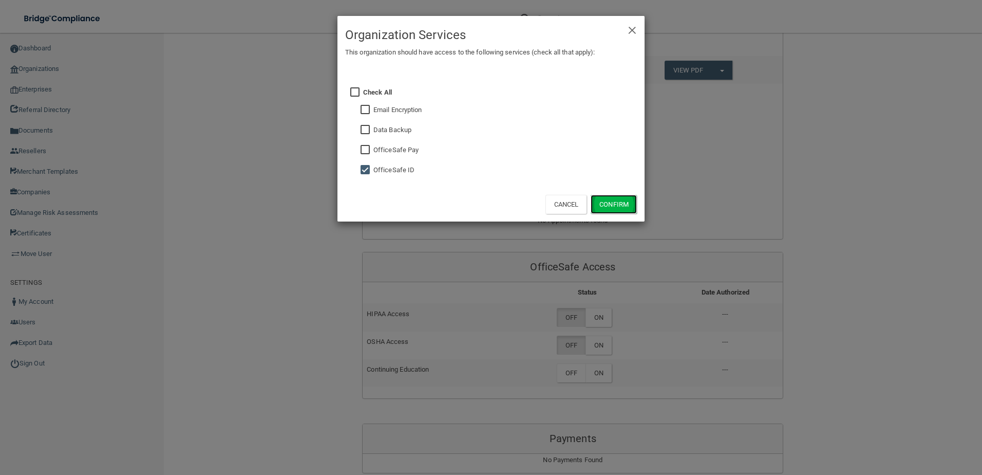
click at [618, 203] on button "Confirm" at bounding box center [614, 204] width 46 height 19
click at [599, 348] on div "× Close Organization Services This organization should have access to the follo…" at bounding box center [491, 237] width 982 height 475
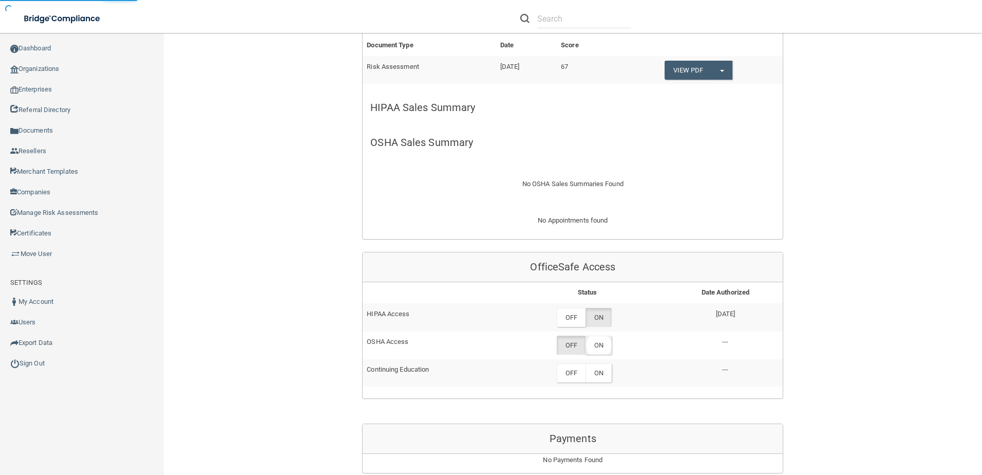
click at [599, 338] on label "ON" at bounding box center [598, 344] width 26 height 19
